Goal: Information Seeking & Learning: Get advice/opinions

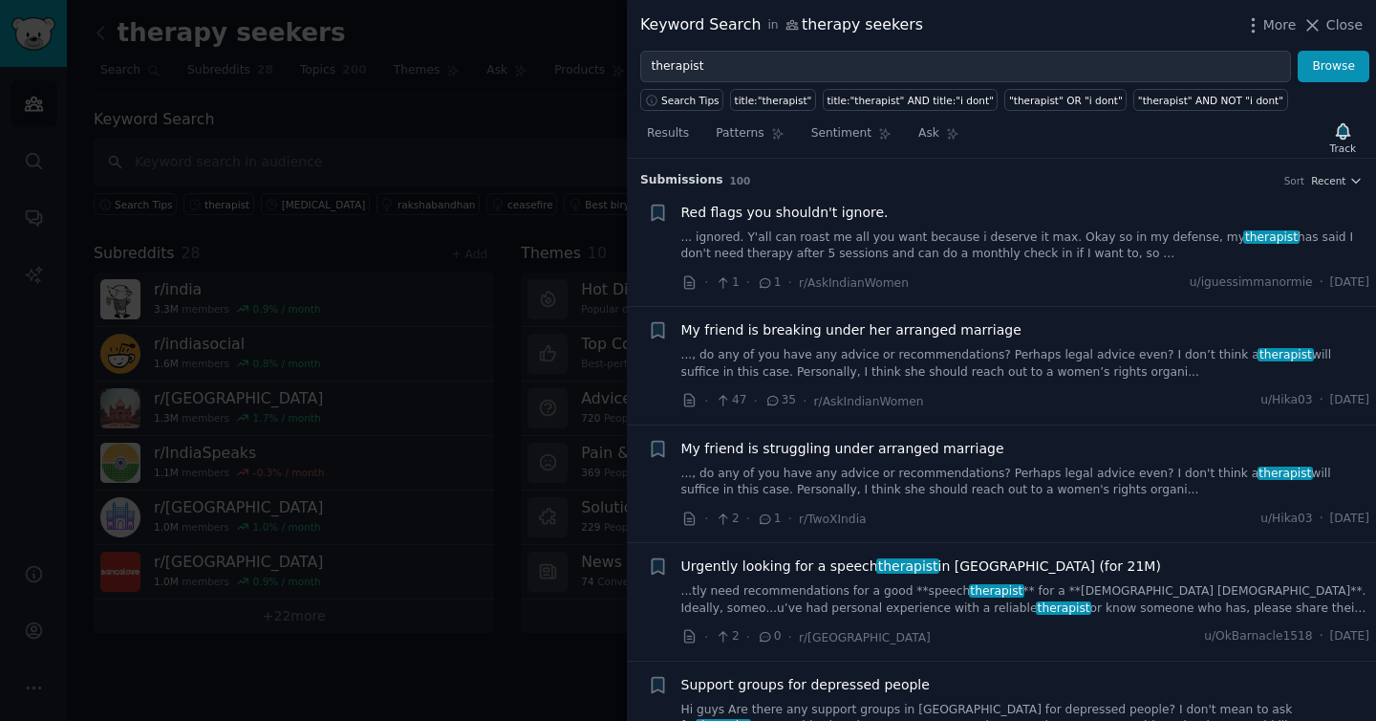
click at [1059, 231] on link "... ignored. Y'all can roast me all you want because i deserve it max. Okay so …" at bounding box center [1025, 245] width 689 height 33
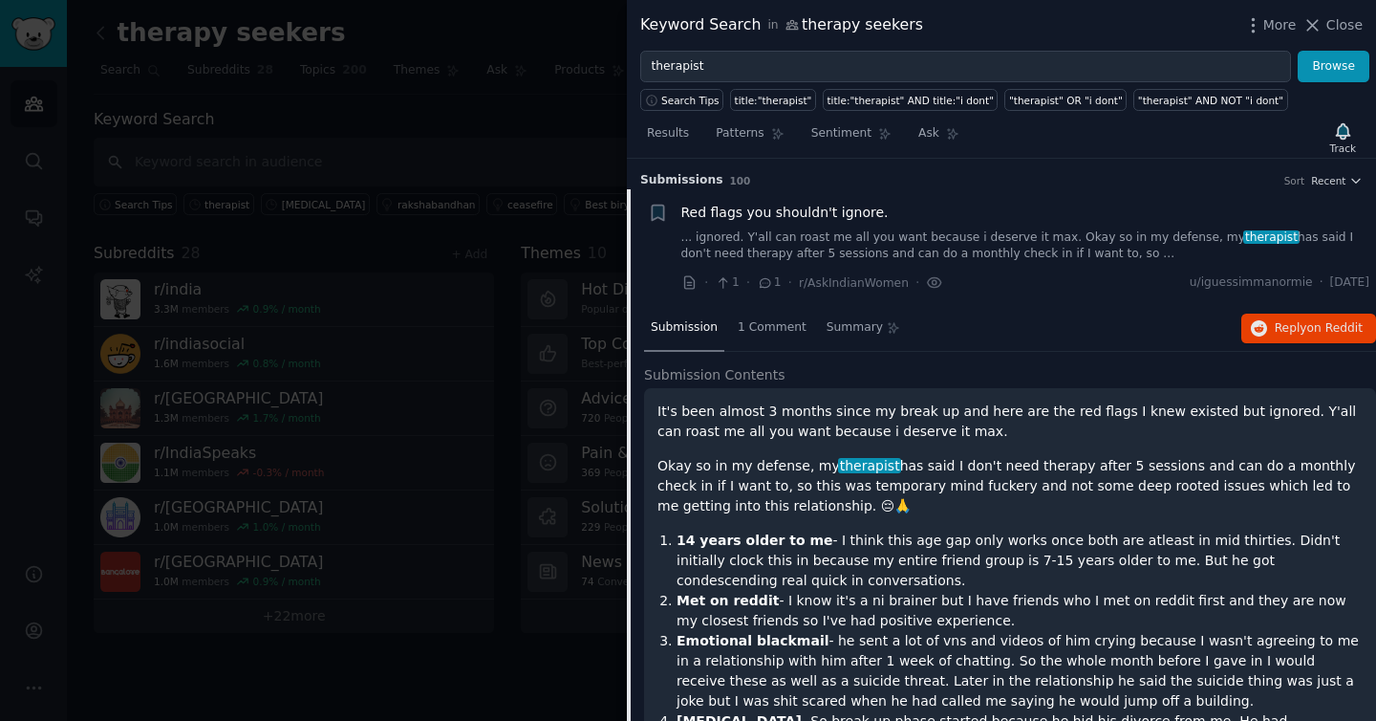
scroll to position [30, 0]
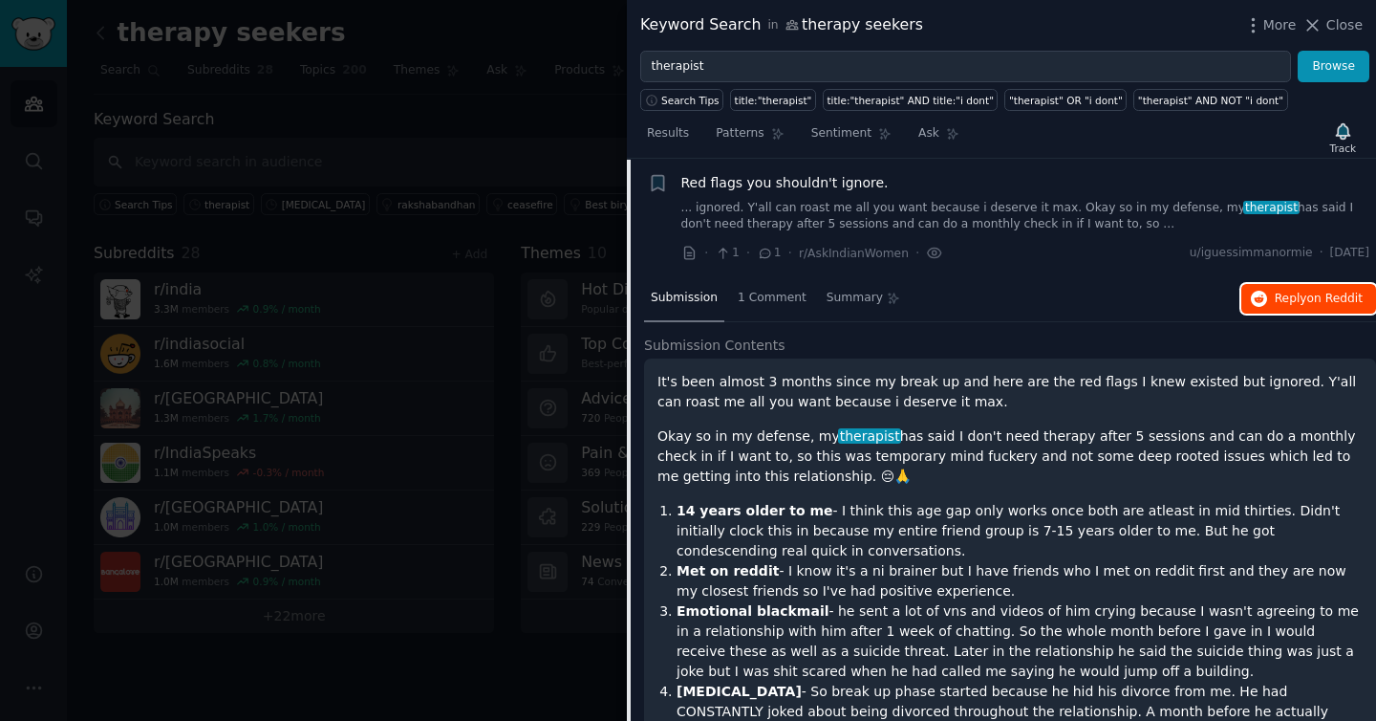
click at [1260, 296] on icon "button" at bounding box center [1259, 299] width 17 height 17
click at [857, 201] on link "... ignored. Y'all can roast me all you want because i deserve it max. Okay so …" at bounding box center [1025, 216] width 689 height 33
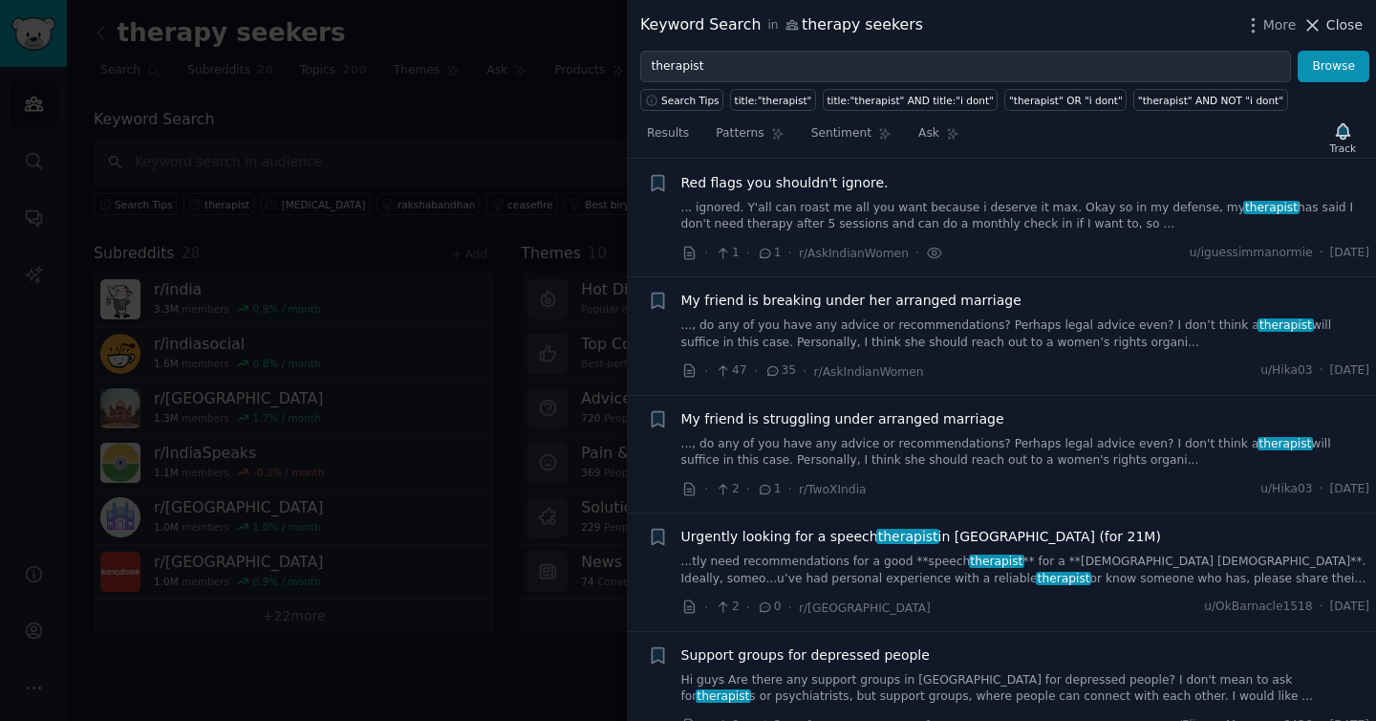
click at [1329, 22] on span "Close" at bounding box center [1344, 25] width 36 height 20
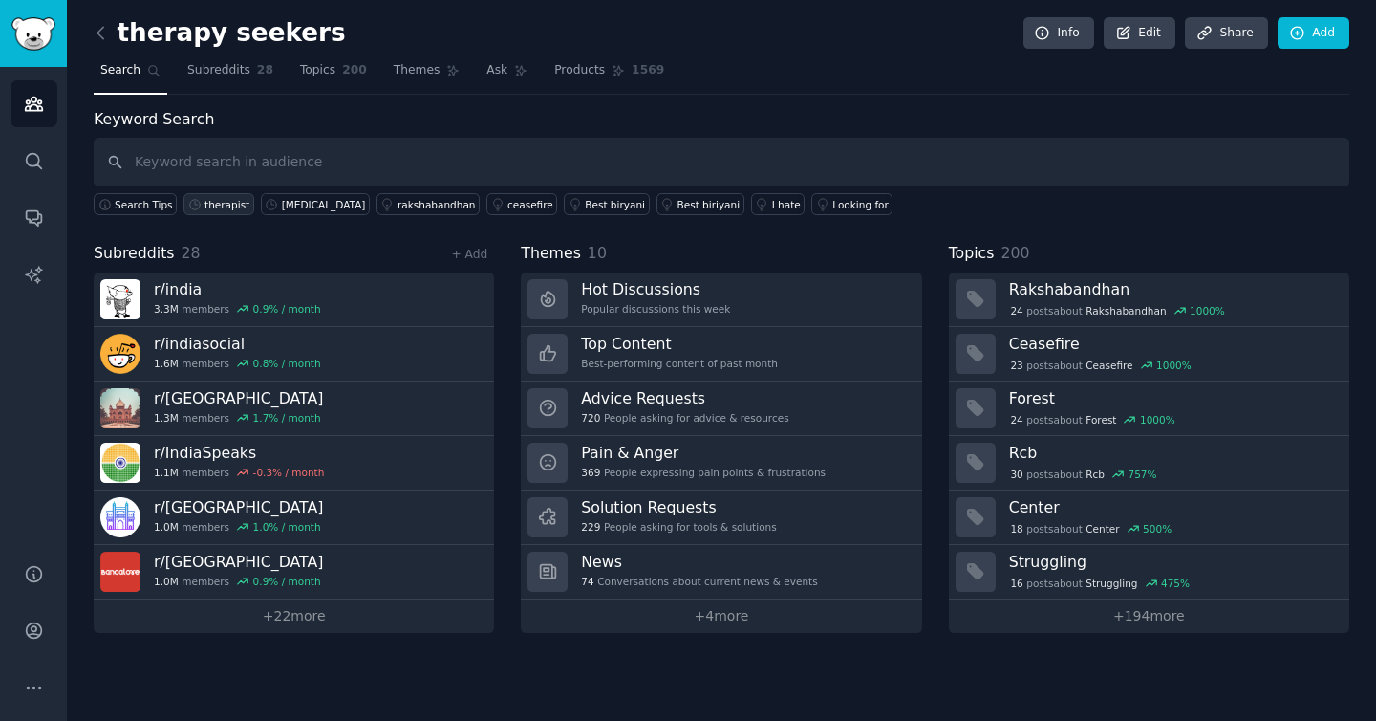
click at [220, 202] on div "therapist" at bounding box center [227, 204] width 45 height 13
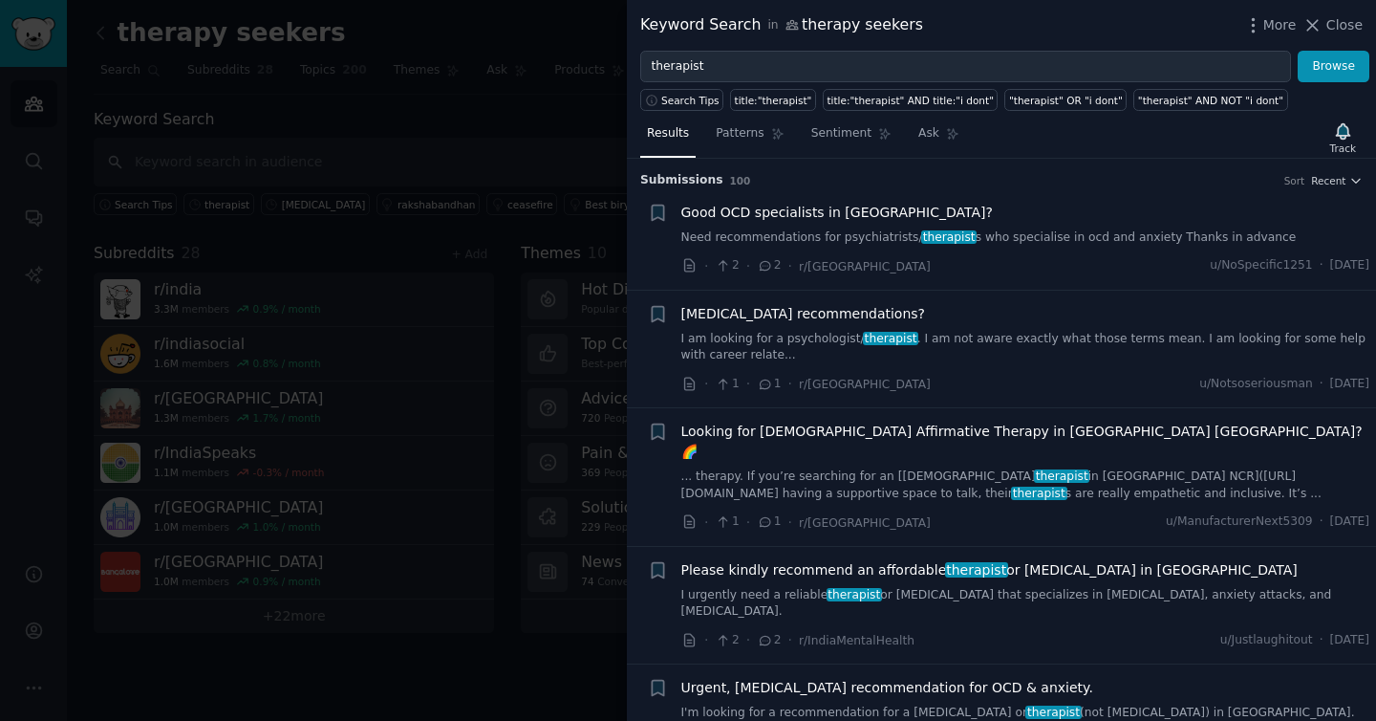
click at [768, 320] on span "[MEDICAL_DATA] recommendations?" at bounding box center [803, 314] width 245 height 20
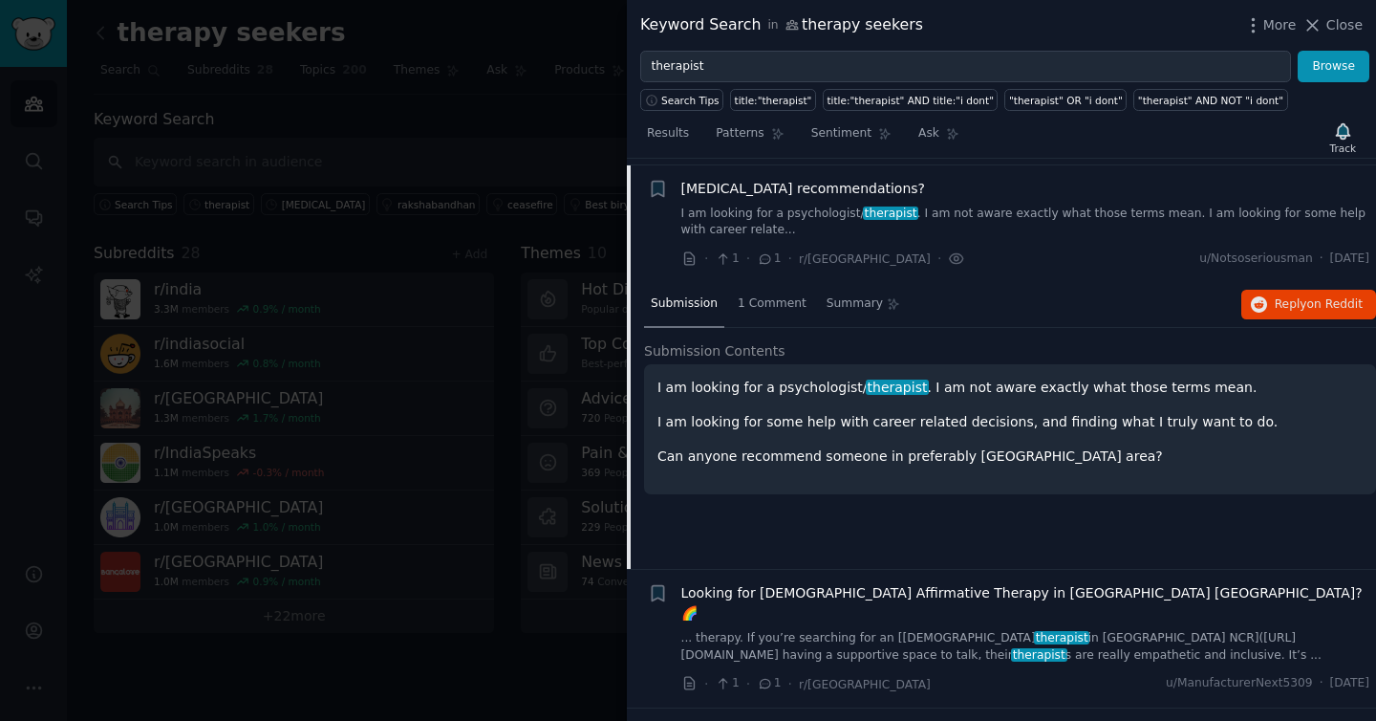
scroll to position [131, 0]
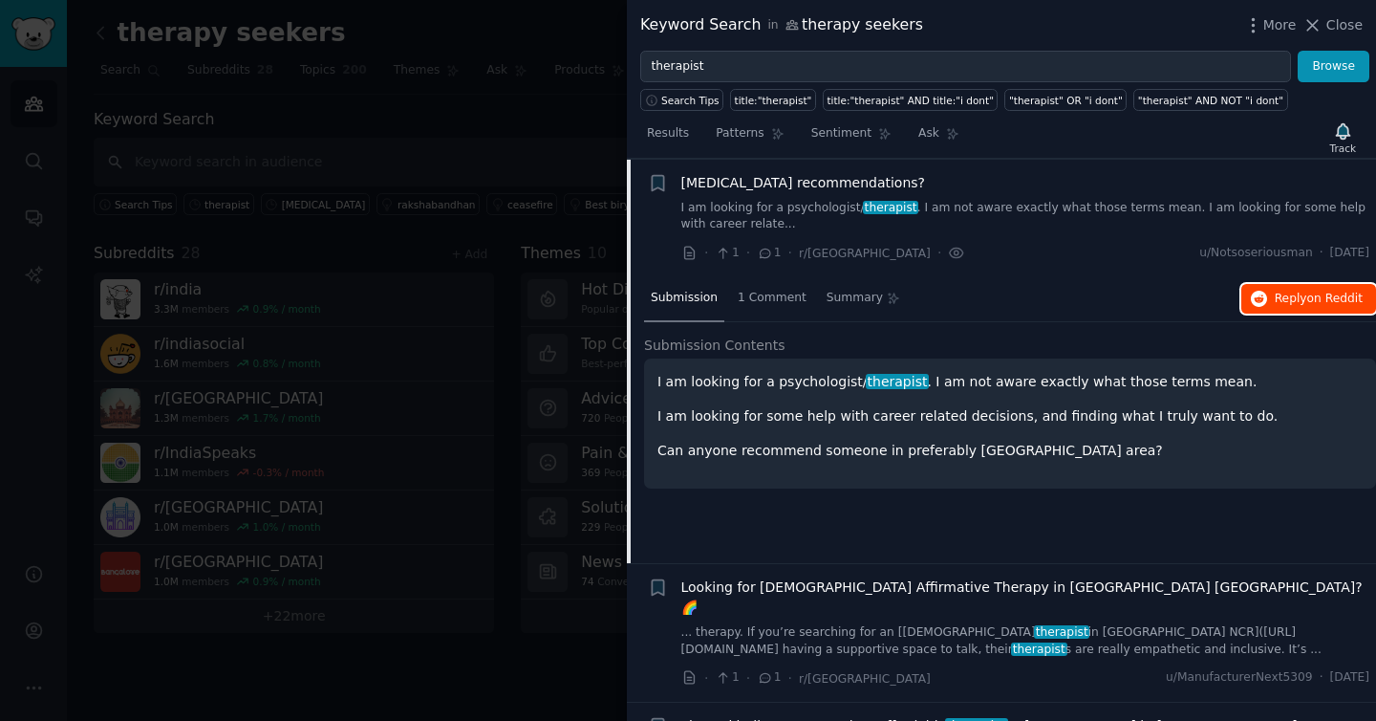
click at [1258, 292] on icon "button" at bounding box center [1259, 299] width 17 height 17
click at [851, 218] on link "I am looking for a psychologist/ therapist . I am not aware exactly what those …" at bounding box center [1025, 216] width 689 height 33
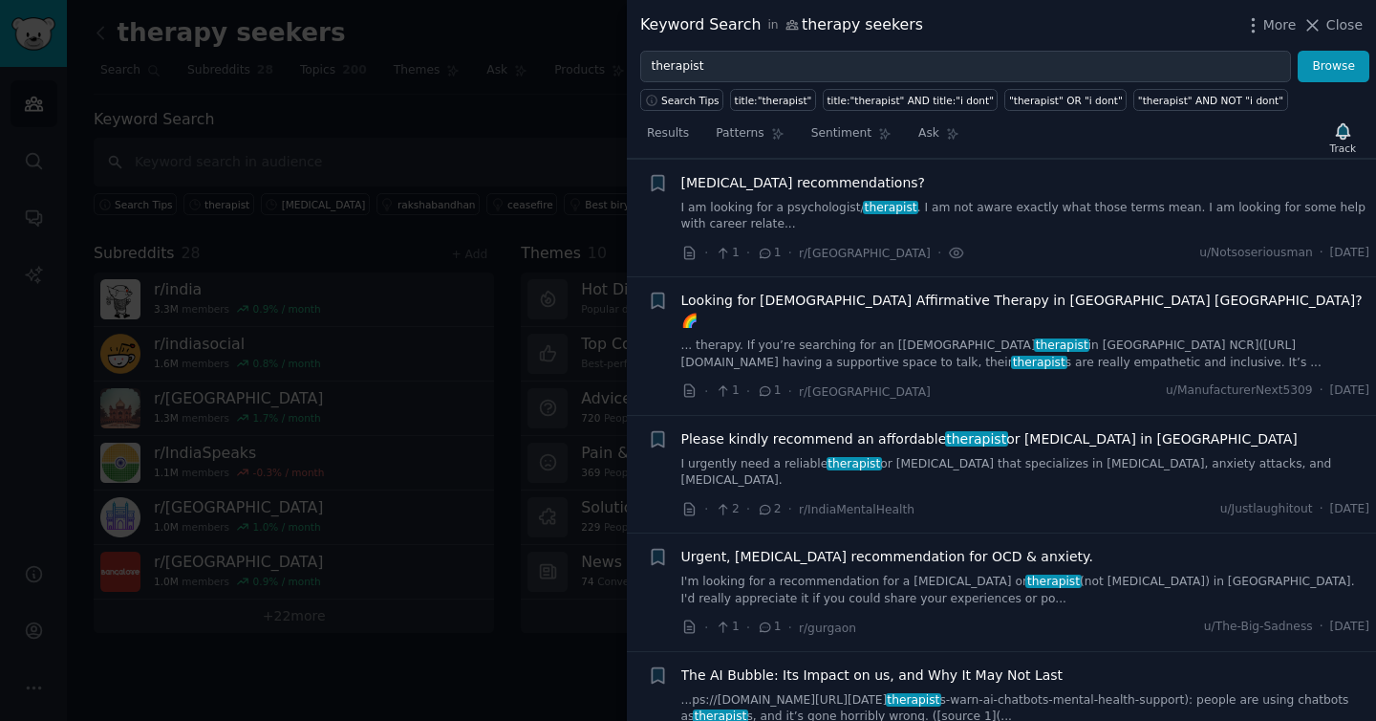
click at [932, 429] on span "Please kindly recommend an affordable therapist or [MEDICAL_DATA] in [GEOGRAPHI…" at bounding box center [989, 439] width 616 height 20
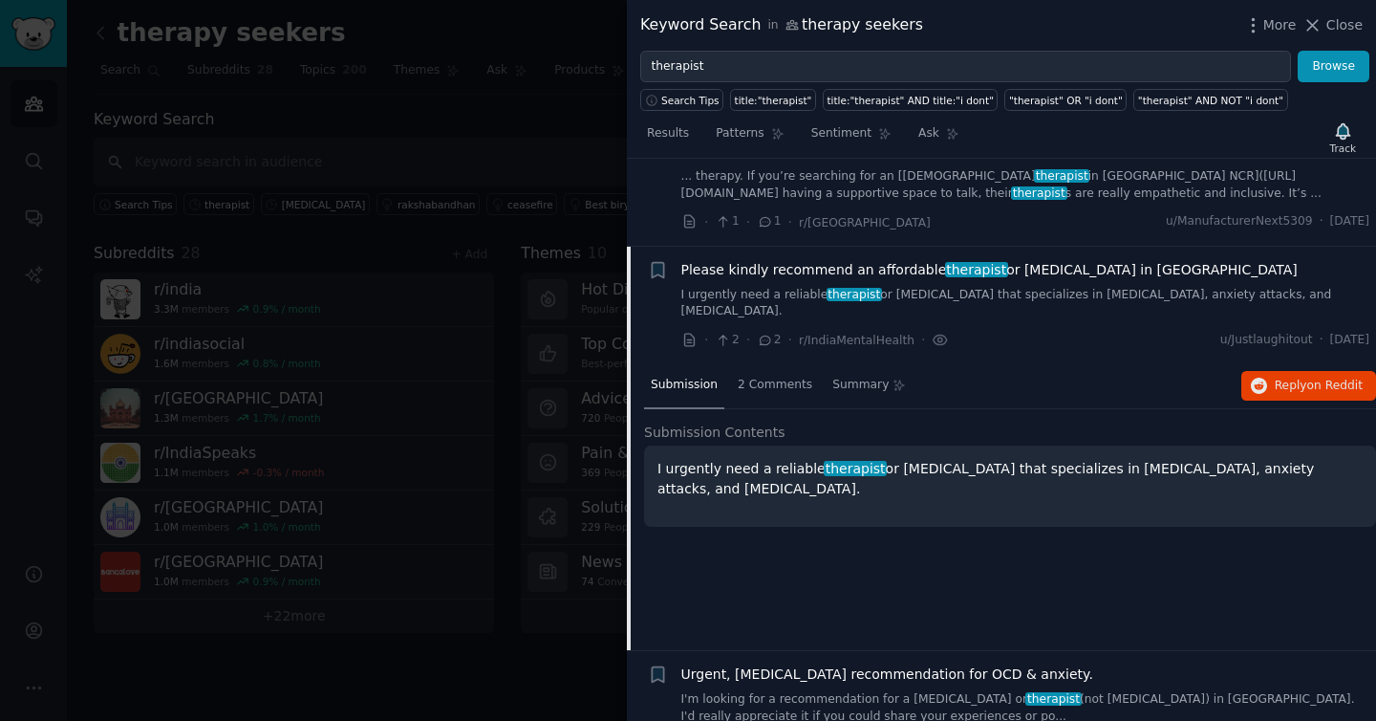
scroll to position [367, 0]
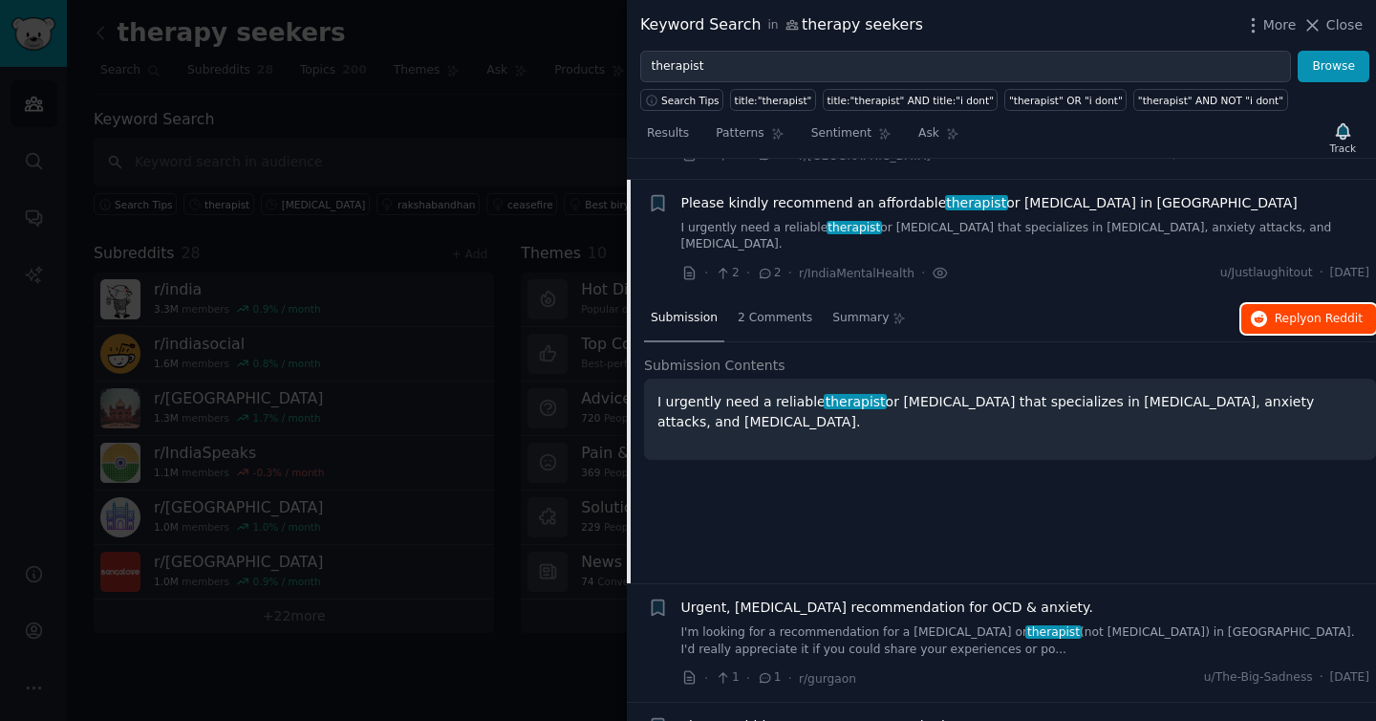
click at [1264, 304] on button "Reply on Reddit" at bounding box center [1308, 319] width 135 height 31
click at [717, 220] on link "I urgently need a reliable therapist or [MEDICAL_DATA] that specializes in [MED…" at bounding box center [1025, 236] width 689 height 33
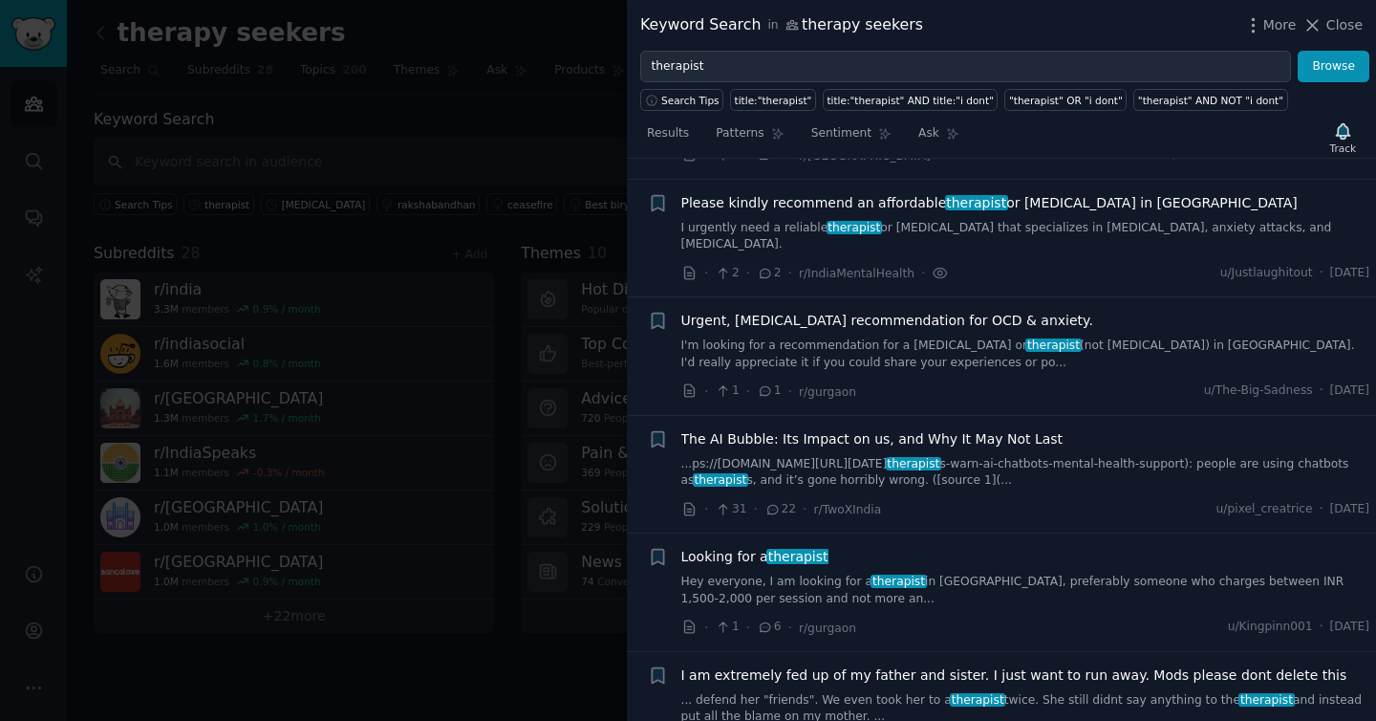
click at [851, 456] on link "...ps://[DOMAIN_NAME][URL][DATE] therapist s-warn-ai-chatbots-mental-health-sup…" at bounding box center [1025, 472] width 689 height 33
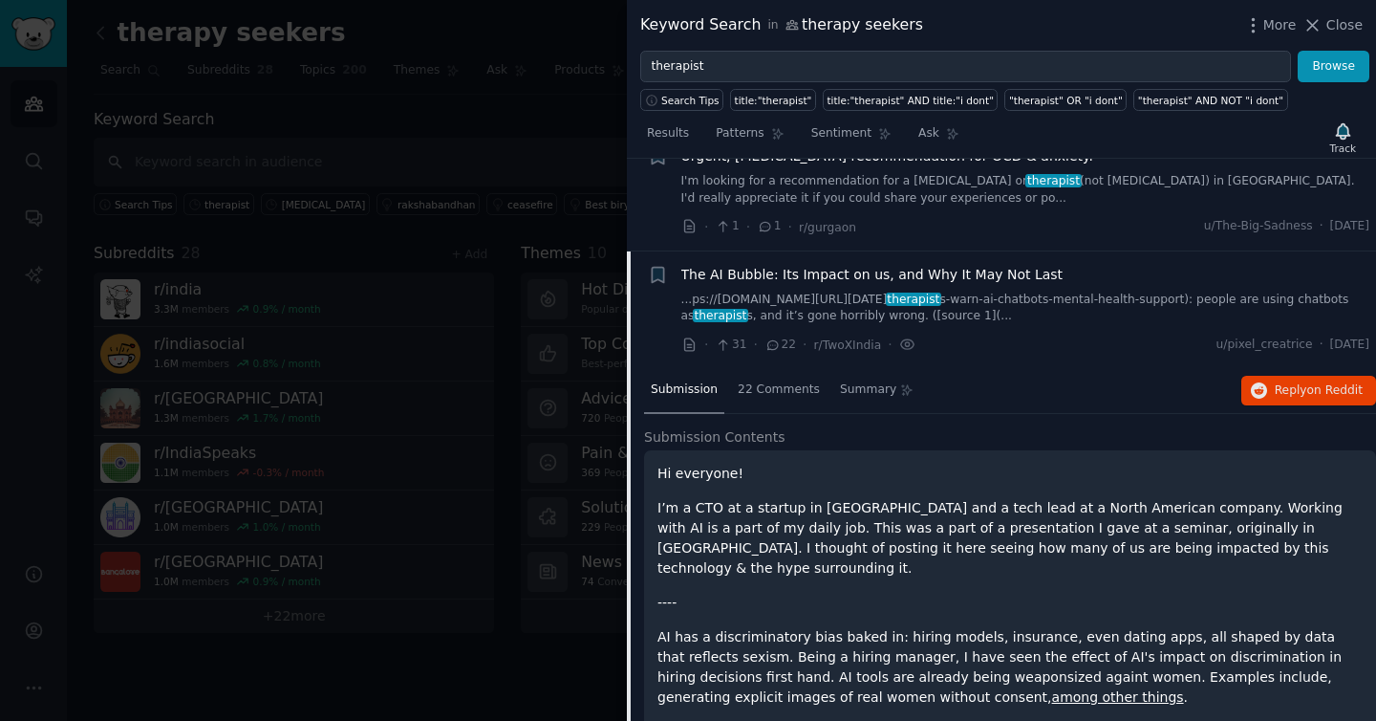
scroll to position [587, 0]
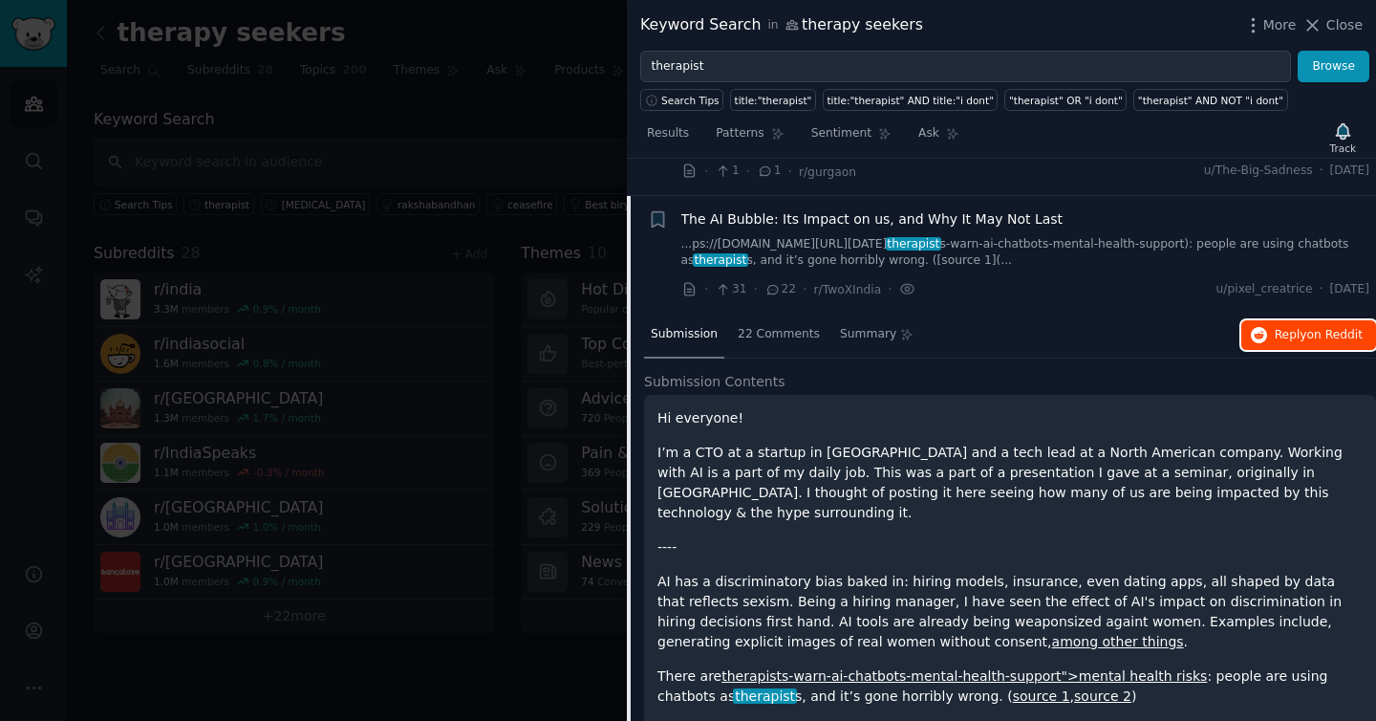
click at [1278, 327] on span "Reply on Reddit" at bounding box center [1319, 335] width 88 height 17
click at [815, 236] on link "...ps://[DOMAIN_NAME][URL][DATE] therapist s-warn-ai-chatbots-mental-health-sup…" at bounding box center [1025, 252] width 689 height 33
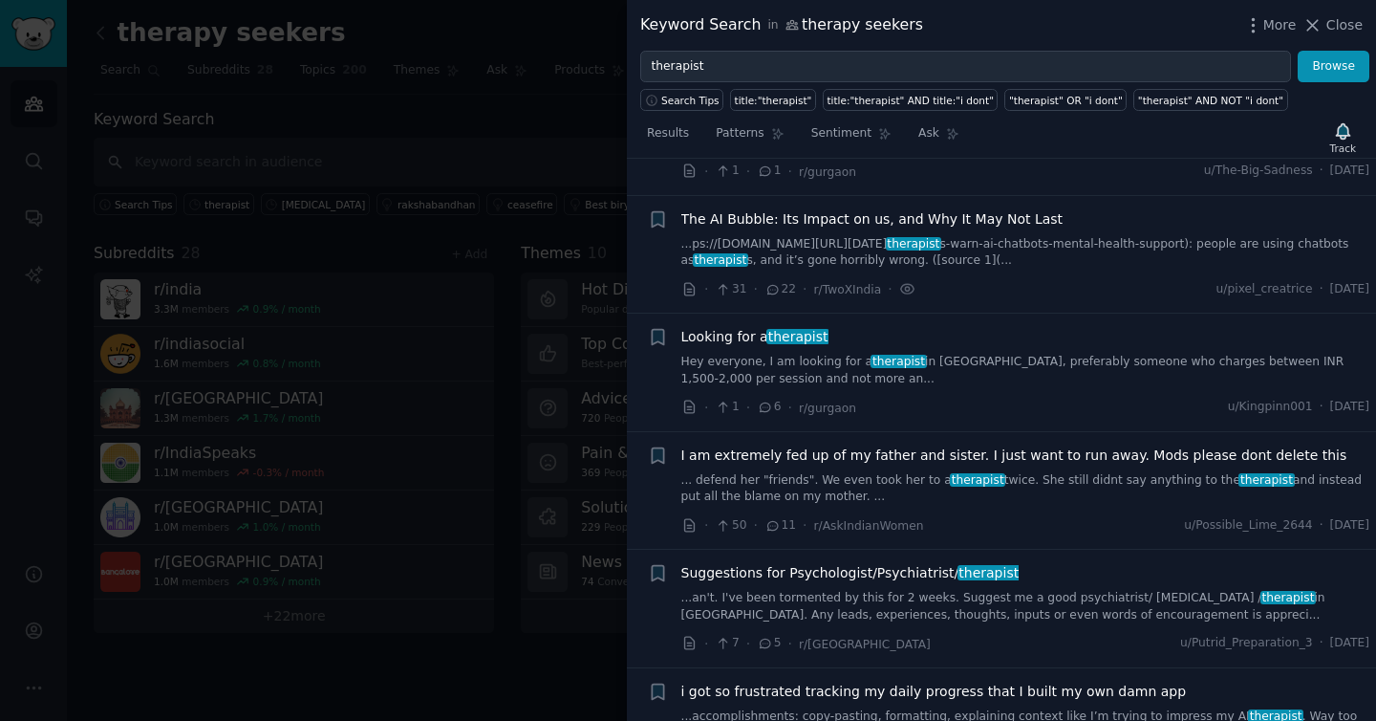
click at [803, 354] on link "Hey everyone, I am looking for a therapist in [GEOGRAPHIC_DATA], preferably som…" at bounding box center [1025, 370] width 689 height 33
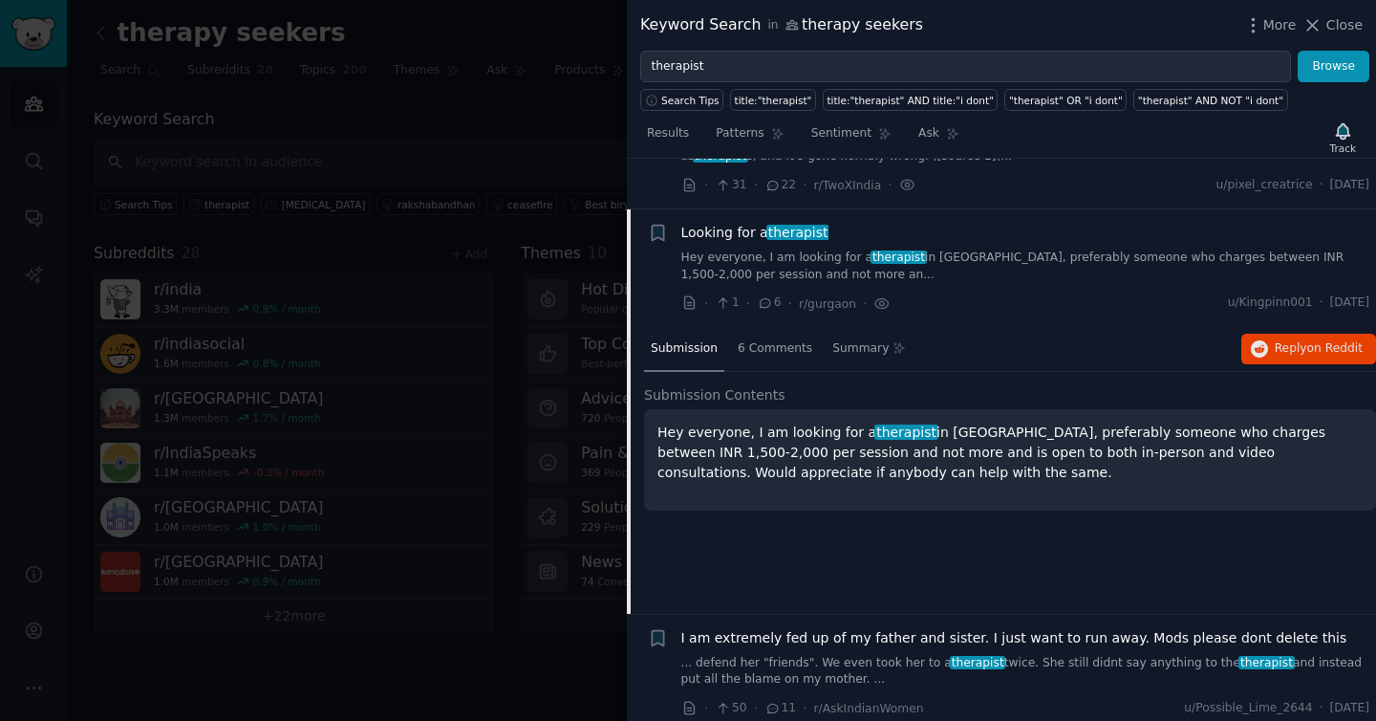
scroll to position [704, 0]
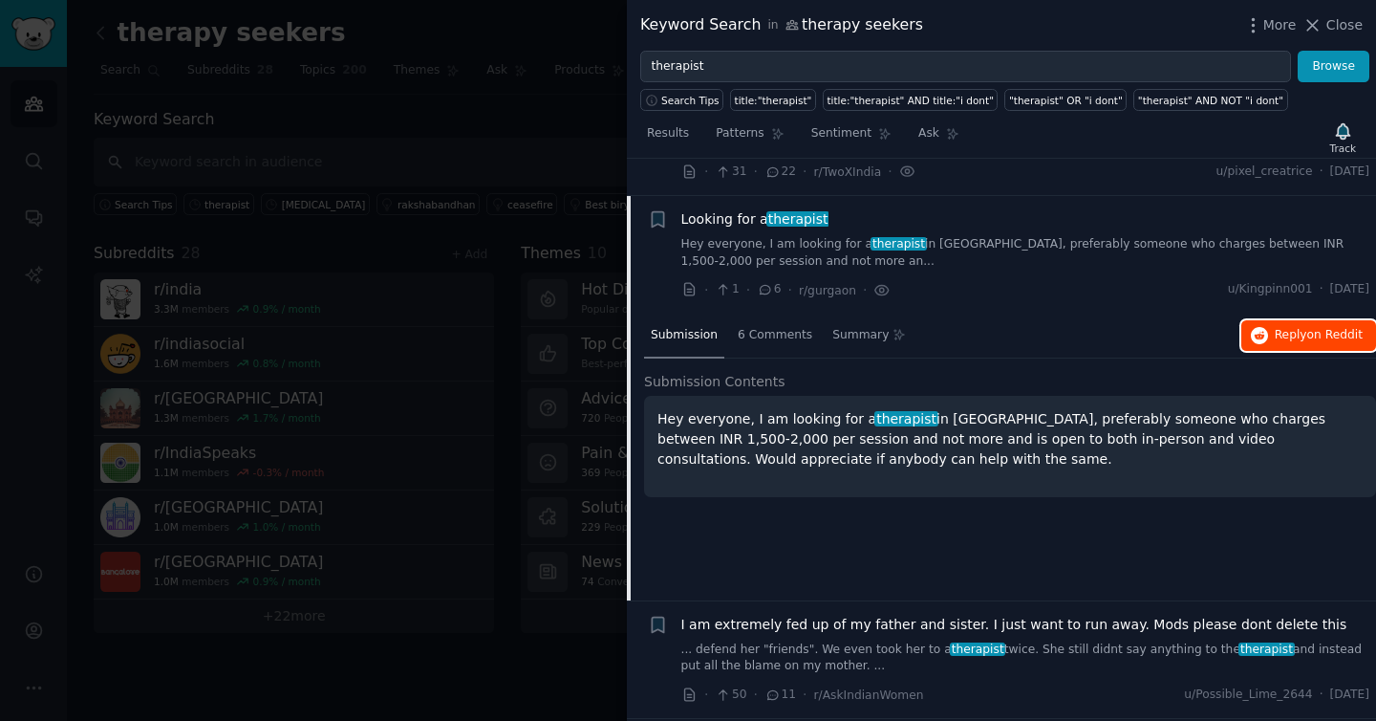
click at [1295, 327] on span "Reply on Reddit" at bounding box center [1319, 335] width 88 height 17
click at [750, 236] on link "Hey everyone, I am looking for a therapist in [GEOGRAPHIC_DATA], preferably som…" at bounding box center [1025, 252] width 689 height 33
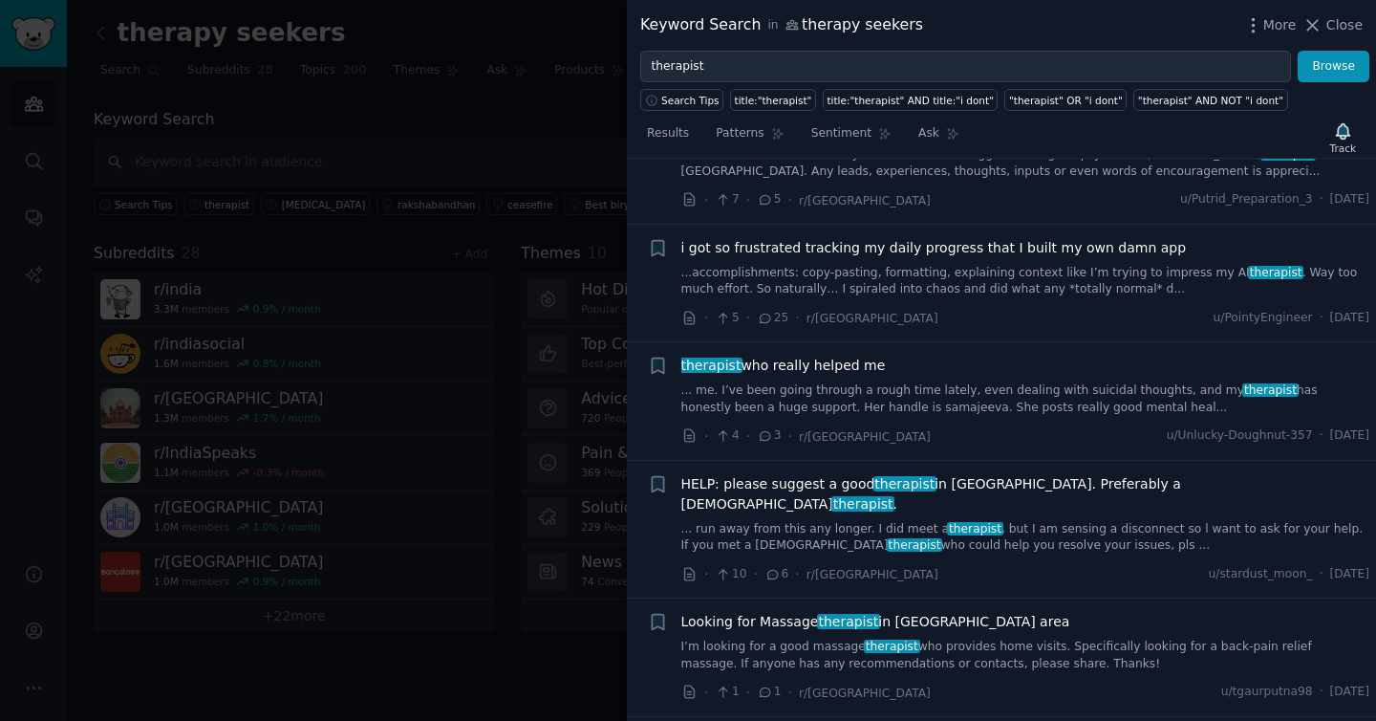
scroll to position [1105, 0]
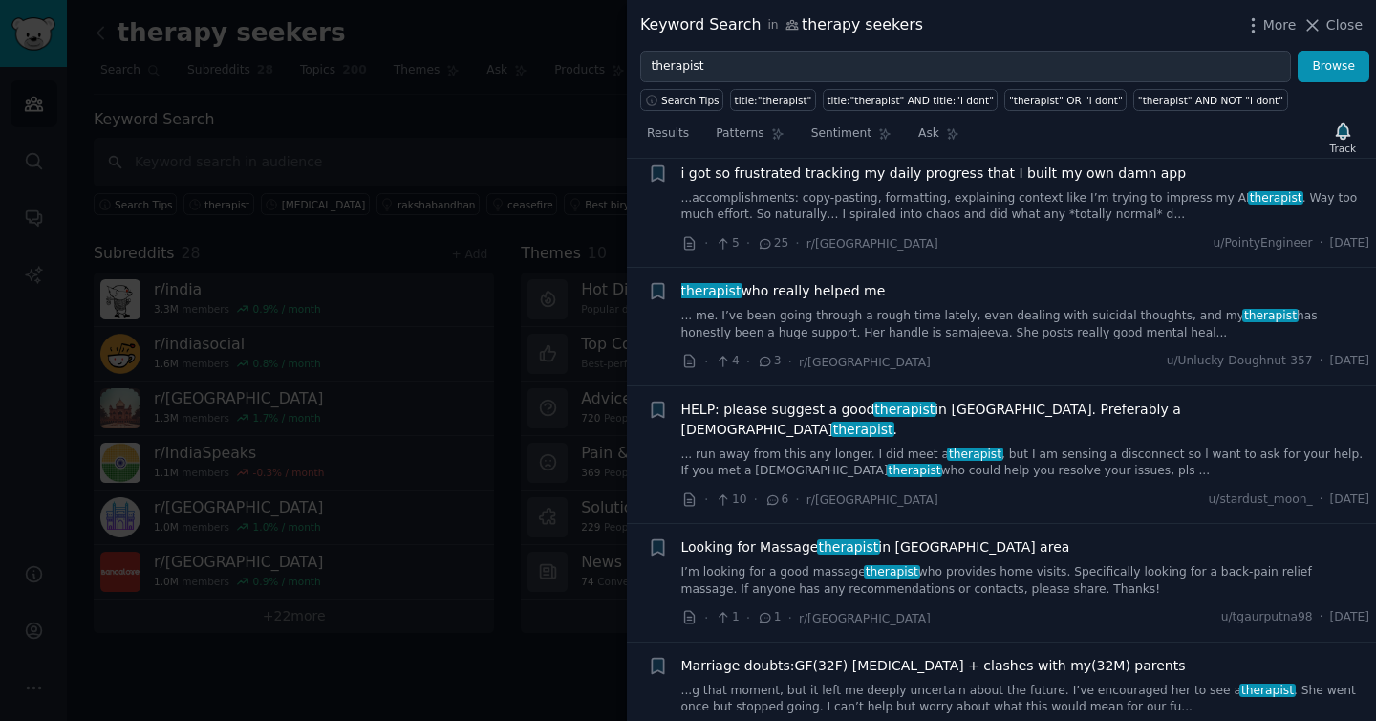
click at [830, 399] on div "HELP: please suggest a good therapist in [GEOGRAPHIC_DATA]. Preferably a [DEMOG…" at bounding box center [1025, 439] width 689 height 80
click at [970, 446] on link "... run away from this any longer. I did meet a therapist , but I am sensing a …" at bounding box center [1025, 462] width 689 height 33
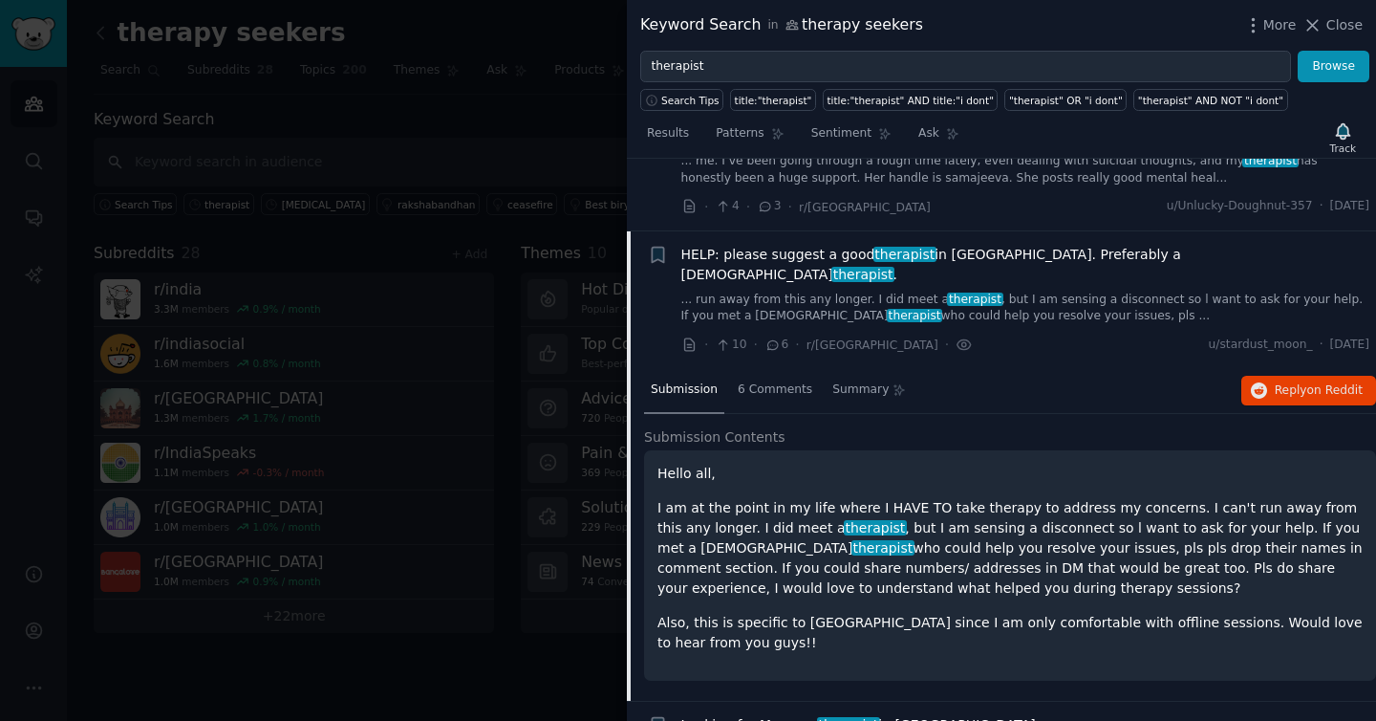
scroll to position [1295, 0]
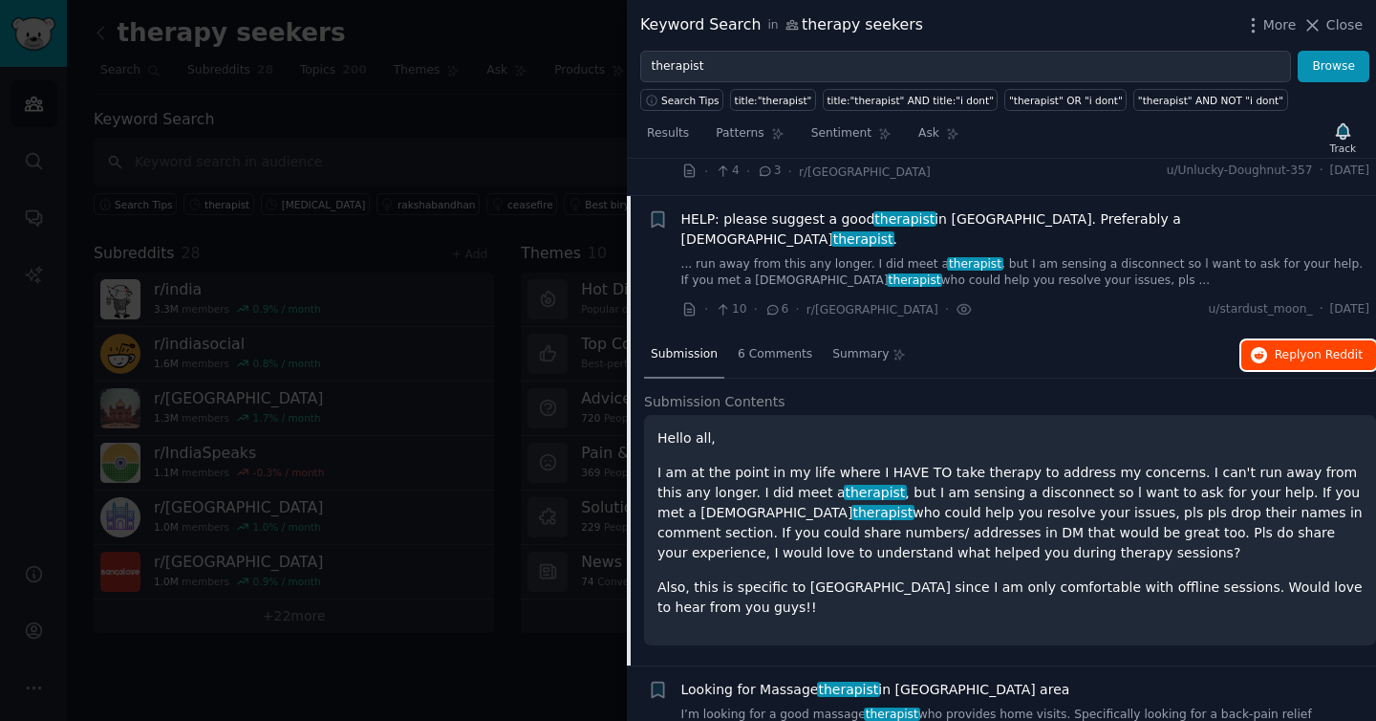
click at [1316, 348] on span "on Reddit" at bounding box center [1334, 354] width 55 height 13
click at [804, 209] on span "HELP: please suggest a good therapist in [GEOGRAPHIC_DATA]. Preferably a [DEMOG…" at bounding box center [1025, 229] width 689 height 40
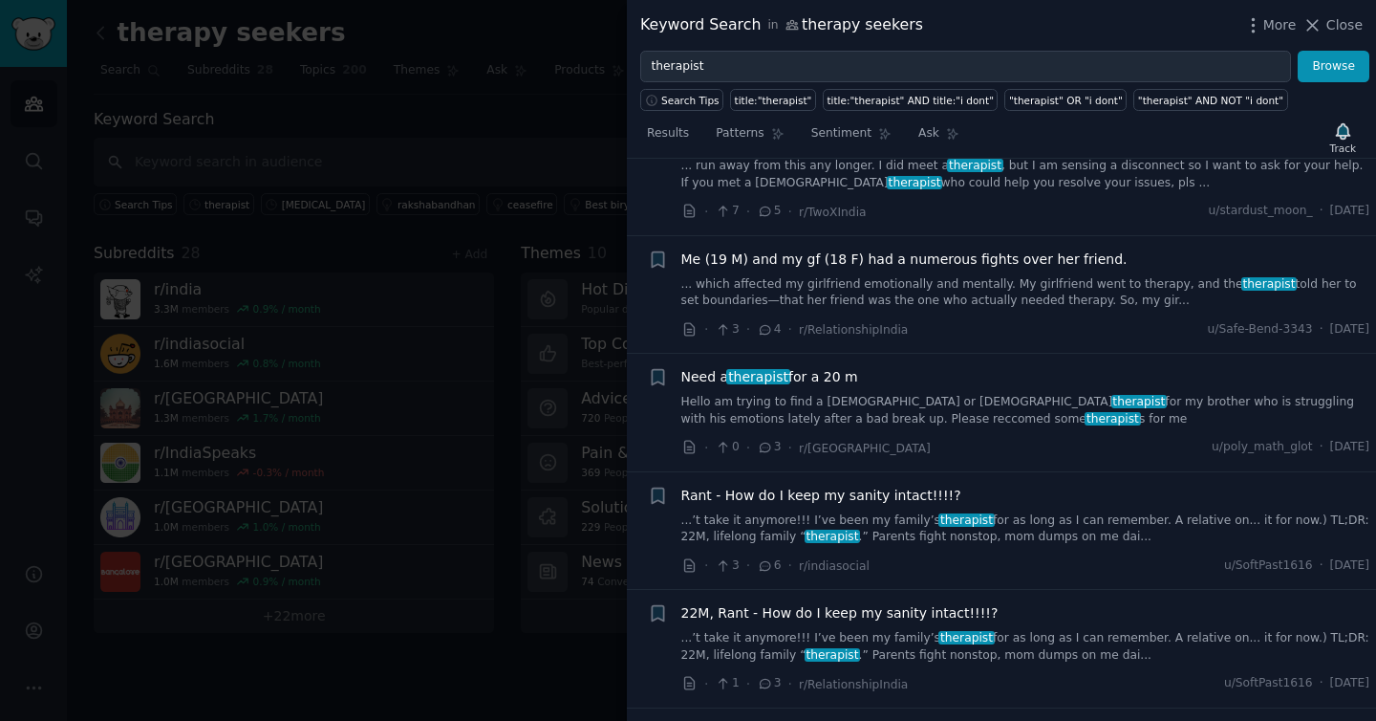
scroll to position [1807, 0]
